Goal: Task Accomplishment & Management: Use online tool/utility

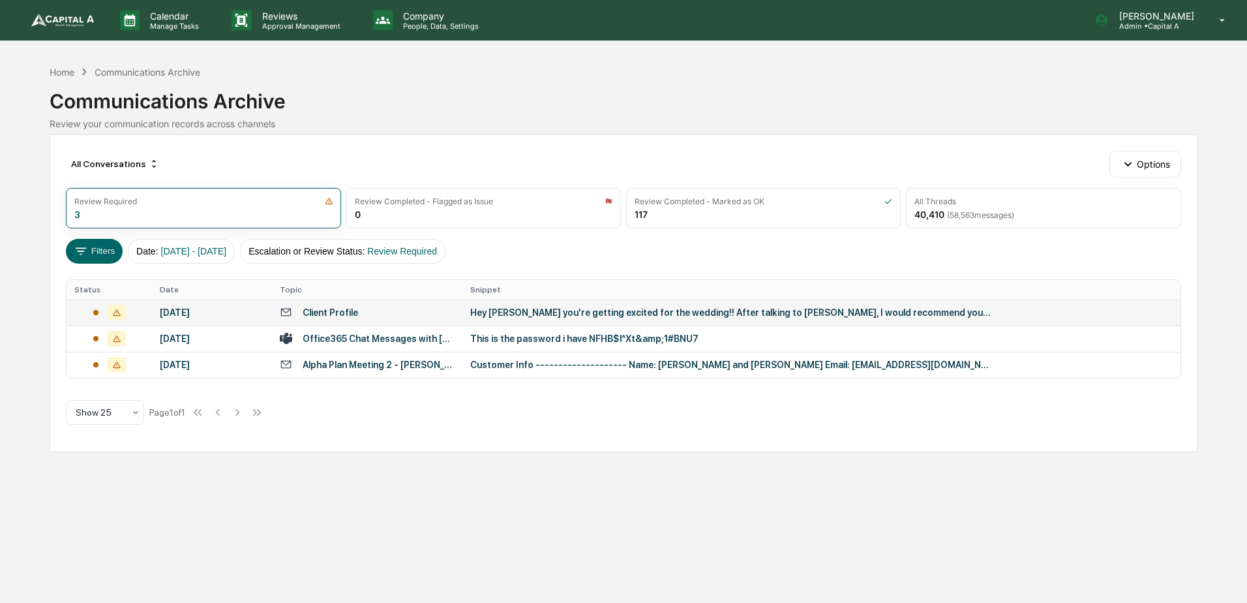
click at [306, 313] on div "Client Profile" at bounding box center [330, 312] width 55 height 10
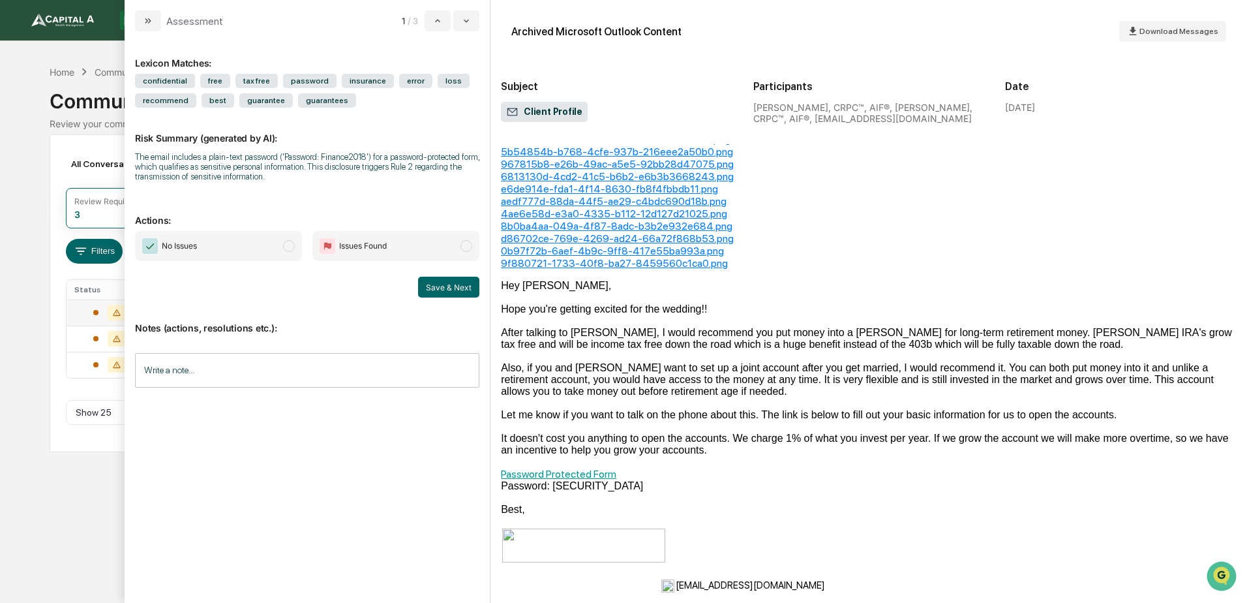
scroll to position [65, 0]
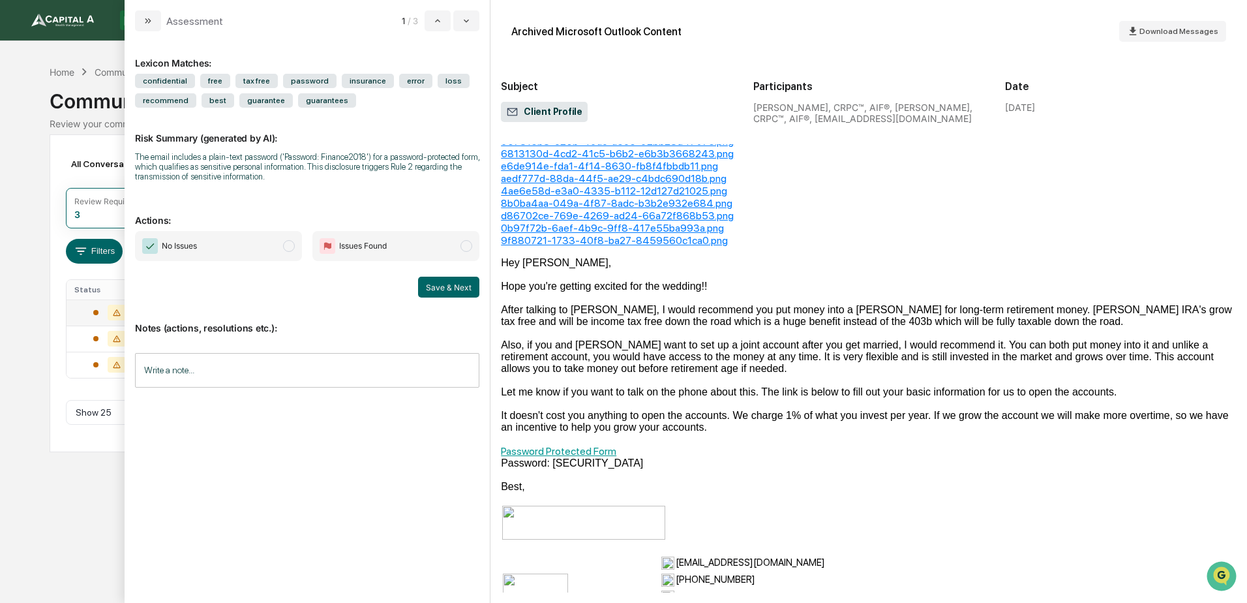
click at [244, 249] on span "No Issues" at bounding box center [218, 246] width 167 height 30
click at [452, 291] on button "Save & Next" at bounding box center [448, 287] width 61 height 21
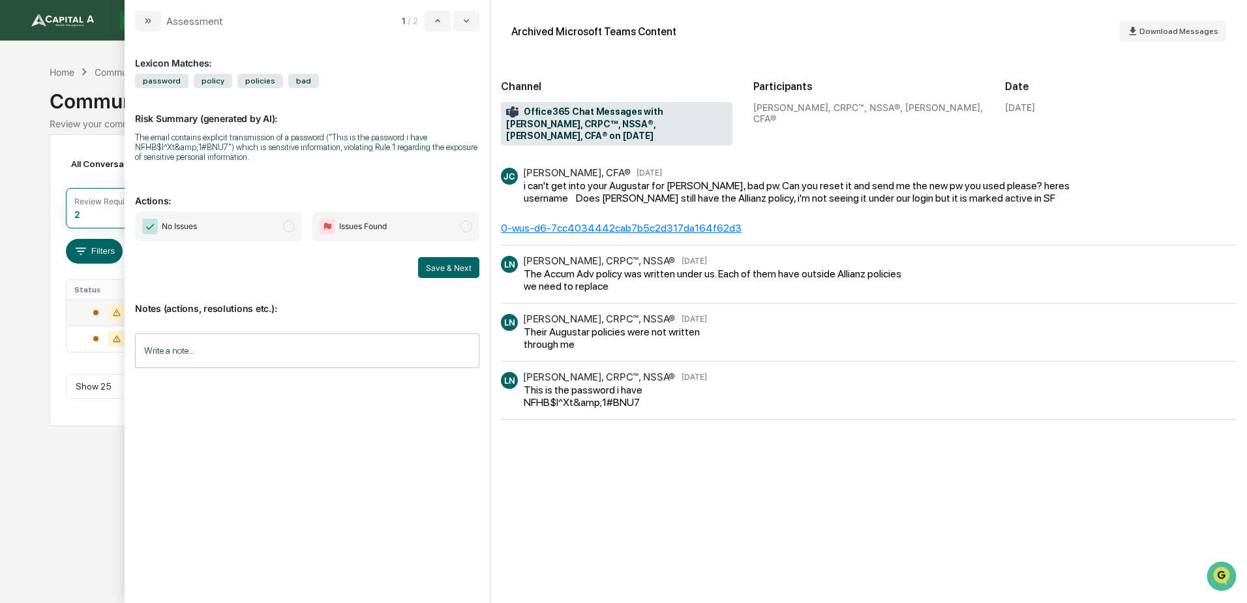
click at [213, 230] on span "No Issues" at bounding box center [218, 226] width 167 height 30
click at [440, 267] on button "Save & Next" at bounding box center [448, 267] width 61 height 21
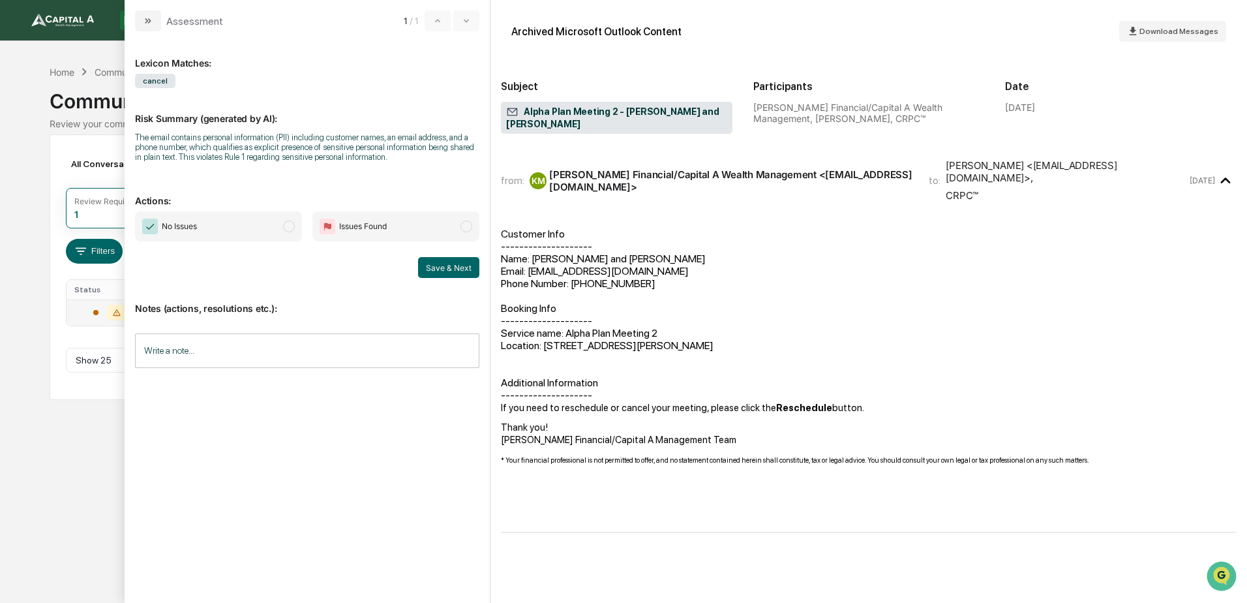
click at [242, 228] on span "No Issues" at bounding box center [218, 226] width 167 height 30
click at [430, 269] on button "Save & Next" at bounding box center [448, 267] width 61 height 21
